Goal: Navigation & Orientation: Find specific page/section

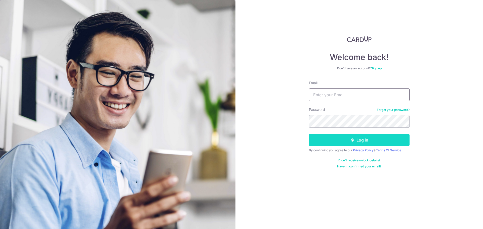
type input "[EMAIL_ADDRESS][DOMAIN_NAME]"
click at [352, 143] on button "Log in" at bounding box center [359, 140] width 101 height 13
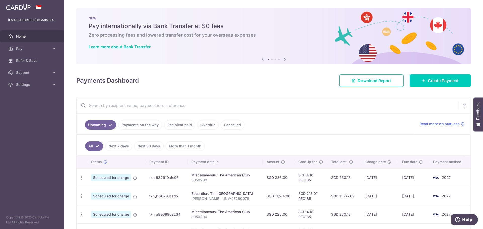
click at [285, 60] on icon at bounding box center [285, 59] width 6 height 6
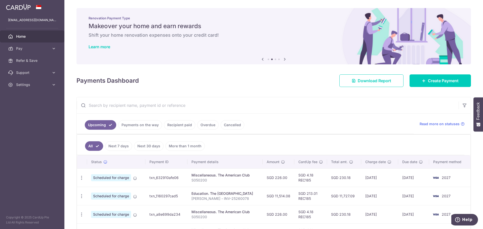
click at [285, 60] on icon at bounding box center [285, 59] width 6 height 6
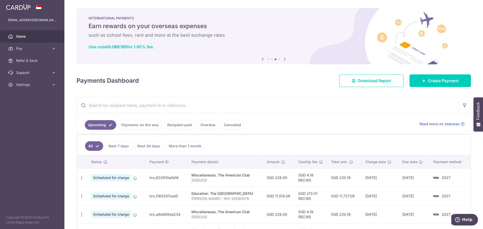
click at [284, 60] on icon at bounding box center [285, 59] width 6 height 6
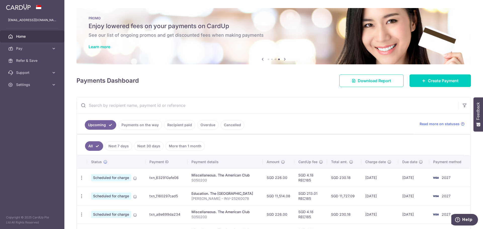
click at [284, 60] on icon at bounding box center [285, 59] width 6 height 6
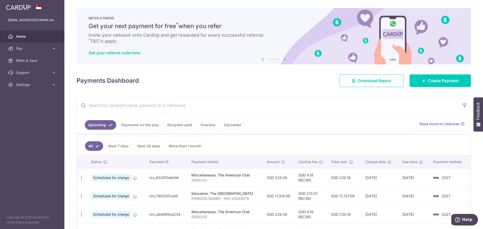
click at [284, 60] on icon at bounding box center [285, 59] width 6 height 6
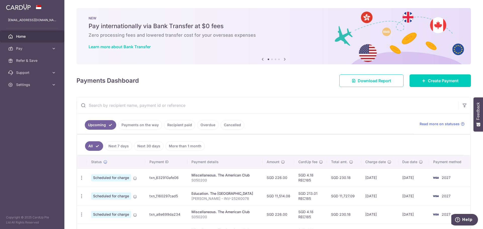
click at [262, 59] on icon at bounding box center [263, 59] width 6 height 6
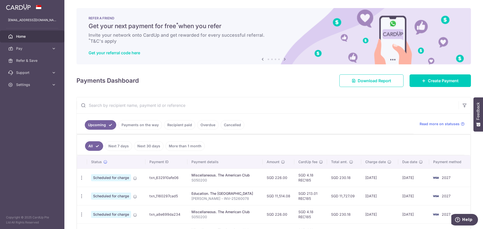
click at [234, 91] on div "× Pause Schedule Pause all future payments in this series Pause just this one p…" at bounding box center [273, 114] width 419 height 229
click at [478, 50] on div "× Pause Schedule Pause all future payments in this series Pause just this one p…" at bounding box center [273, 114] width 419 height 229
click at [235, 95] on div "× Pause Schedule Pause all future payments in this series Pause just this one p…" at bounding box center [273, 114] width 419 height 229
click at [262, 59] on icon at bounding box center [263, 59] width 6 height 6
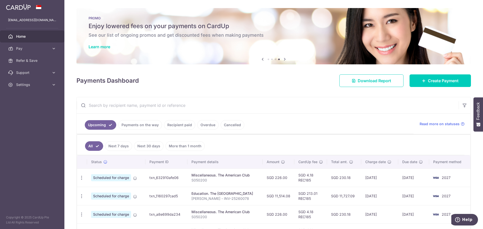
click at [261, 59] on icon at bounding box center [263, 59] width 6 height 6
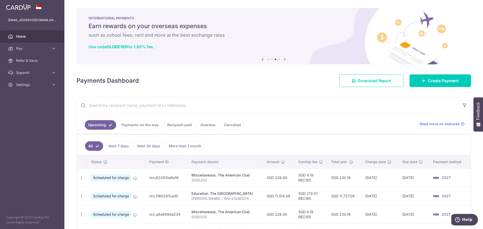
click at [262, 60] on icon at bounding box center [263, 59] width 6 height 6
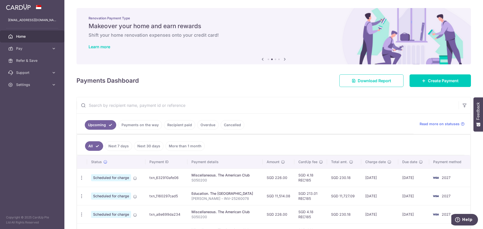
click at [166, 41] on div "Renovation Payment Type Makeover your home and earn rewards Shift your home ren…" at bounding box center [273, 33] width 394 height 50
click at [92, 48] on link "Learn more" at bounding box center [100, 46] width 22 height 5
click at [262, 60] on icon at bounding box center [263, 59] width 6 height 6
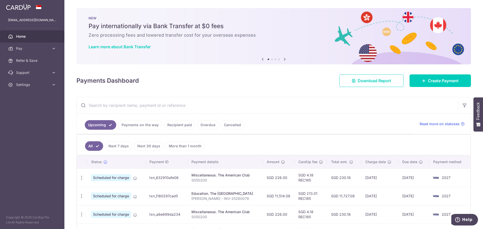
click at [262, 60] on icon at bounding box center [263, 59] width 6 height 6
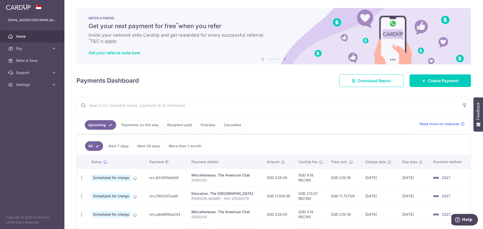
click at [283, 60] on icon at bounding box center [285, 59] width 6 height 6
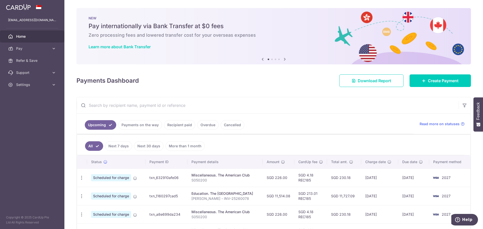
click at [283, 58] on icon at bounding box center [285, 59] width 6 height 6
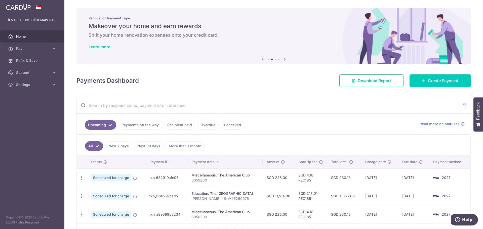
click at [283, 58] on icon at bounding box center [285, 59] width 6 height 6
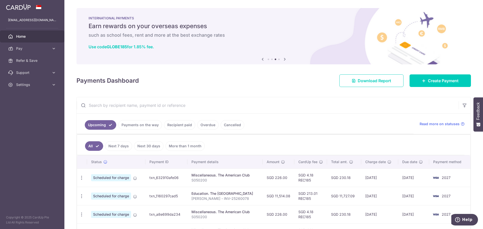
click at [283, 58] on icon at bounding box center [285, 59] width 6 height 6
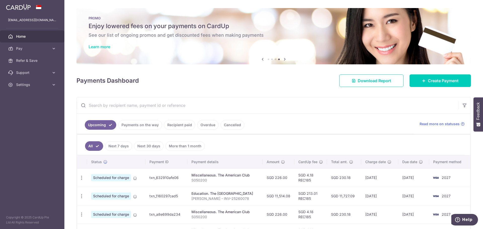
click at [104, 47] on link "Learn more" at bounding box center [100, 46] width 22 height 5
